Goal: Navigation & Orientation: Find specific page/section

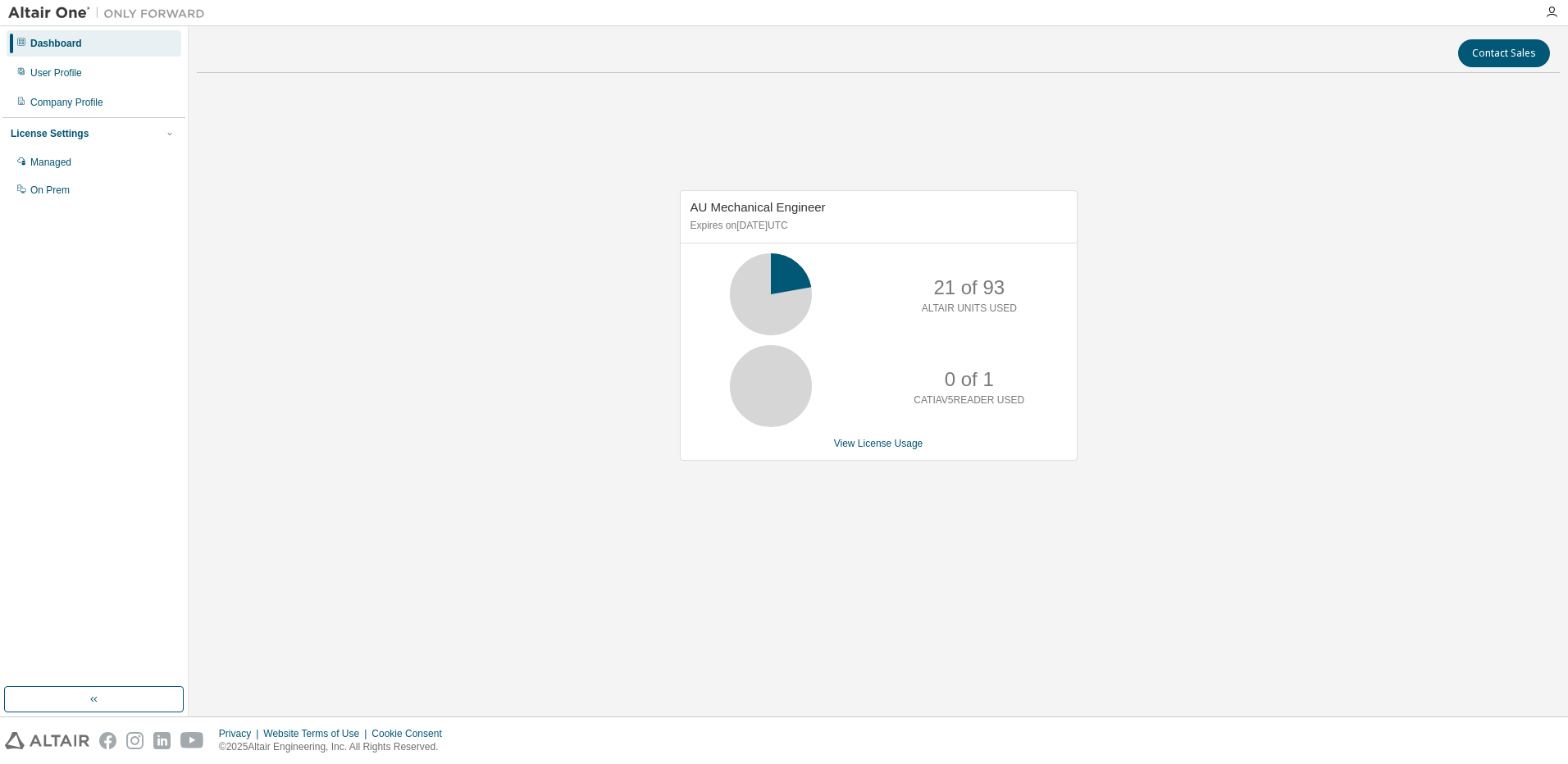
click at [719, 543] on div "AU Mechanical Engineer Expires on September 26, 2025 UTC 21 of 93 ALTAIR UNITS …" at bounding box center [878, 334] width 1363 height 497
